Goal: Task Accomplishment & Management: Use online tool/utility

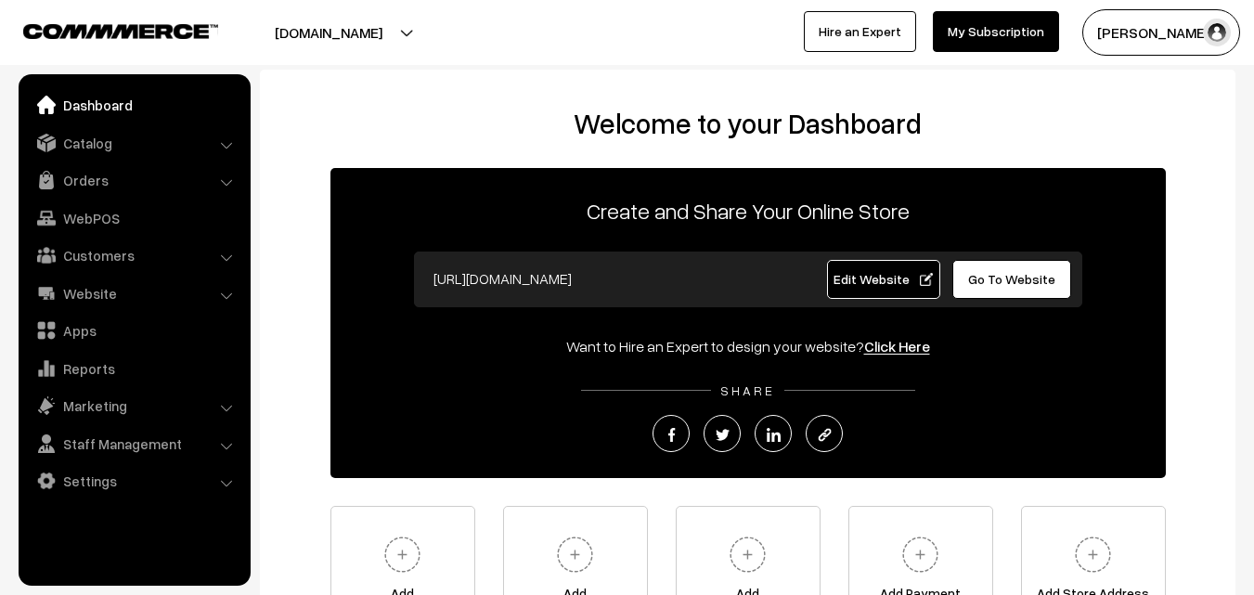
click at [74, 184] on link "Orders" at bounding box center [133, 179] width 221 height 33
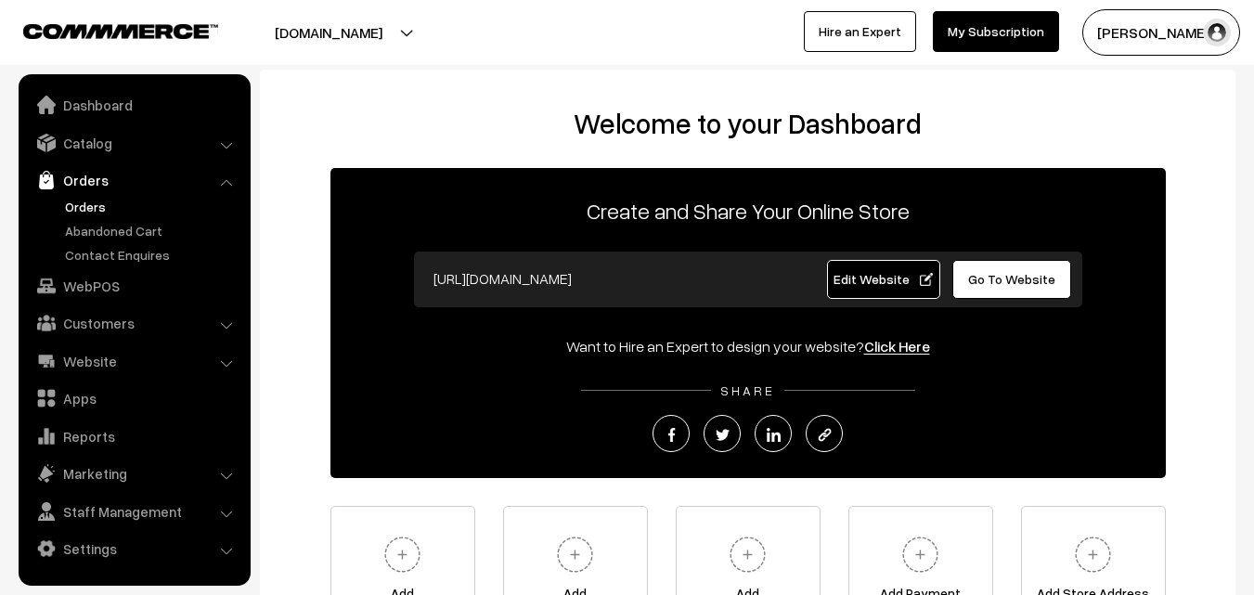
click at [83, 204] on link "Orders" at bounding box center [152, 206] width 184 height 19
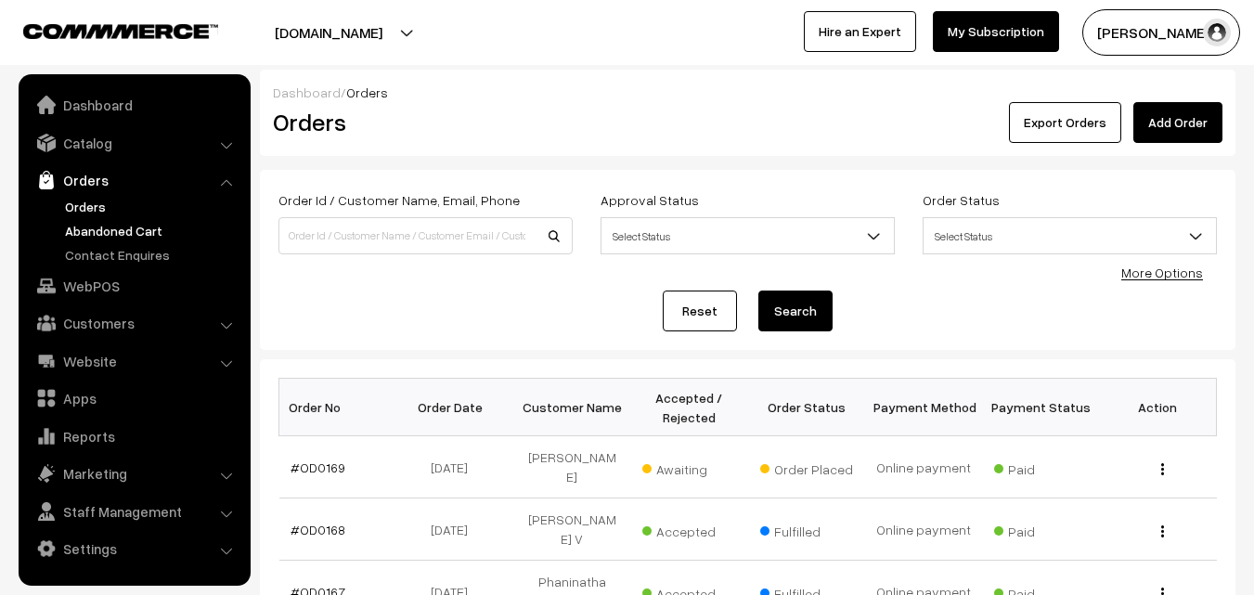
click at [96, 228] on link "Abandoned Cart" at bounding box center [152, 230] width 184 height 19
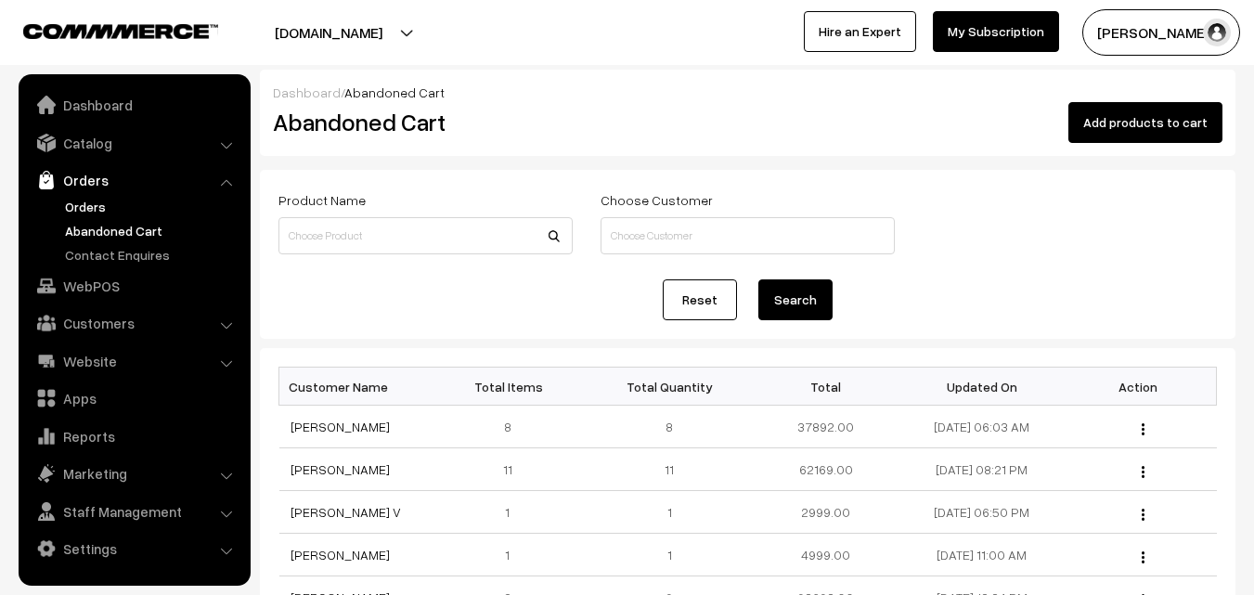
click at [74, 202] on link "Orders" at bounding box center [152, 206] width 184 height 19
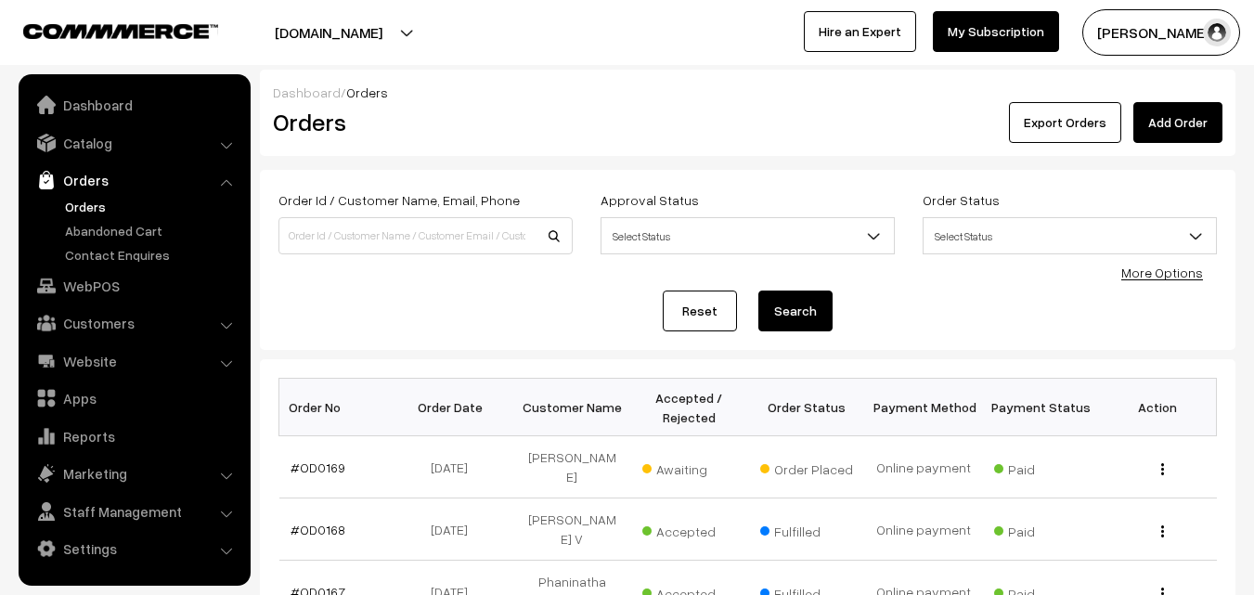
click at [94, 226] on link "Abandoned Cart" at bounding box center [152, 230] width 184 height 19
